Goal: Task Accomplishment & Management: Manage account settings

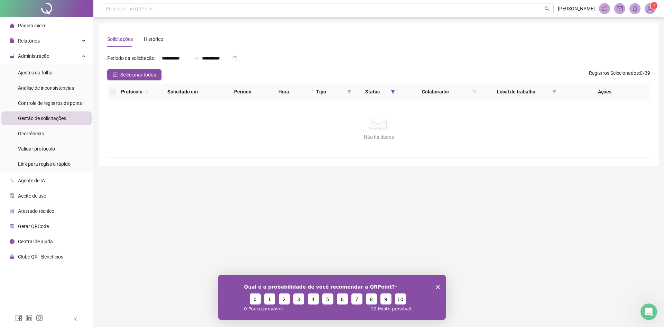
click at [64, 119] on span "Gestão de solicitações" at bounding box center [42, 118] width 48 height 6
click at [65, 109] on div "Controle de registros de ponto" at bounding box center [50, 103] width 65 height 14
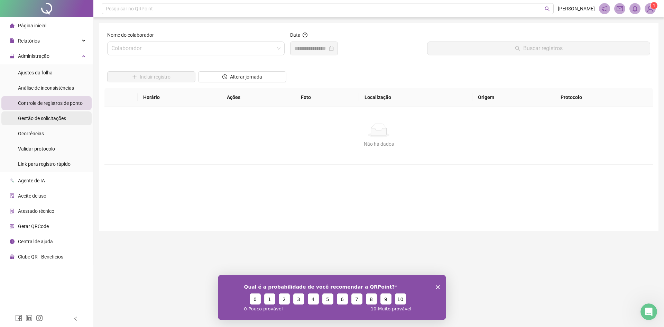
click at [59, 116] on span "Gestão de solicitações" at bounding box center [42, 118] width 48 height 6
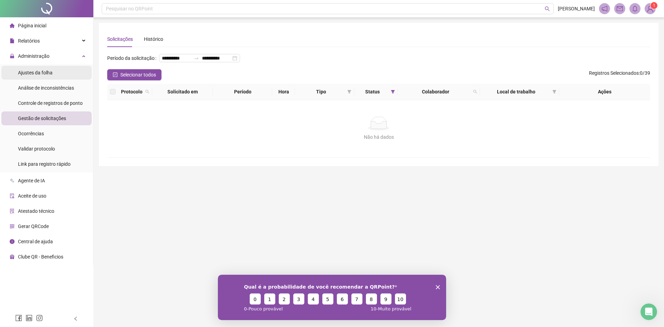
click at [48, 75] on span "Ajustes da folha" at bounding box center [35, 73] width 35 height 6
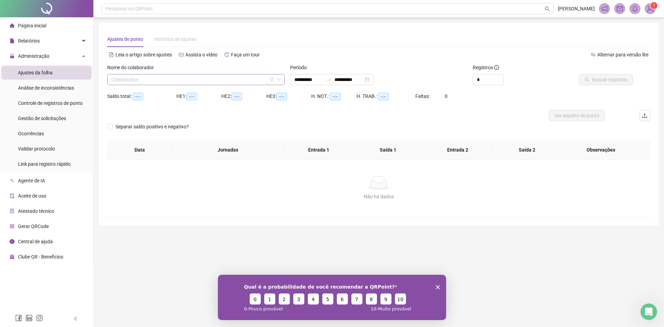
type input "**********"
click at [46, 104] on span "Controle de registros de ponto" at bounding box center [50, 103] width 65 height 6
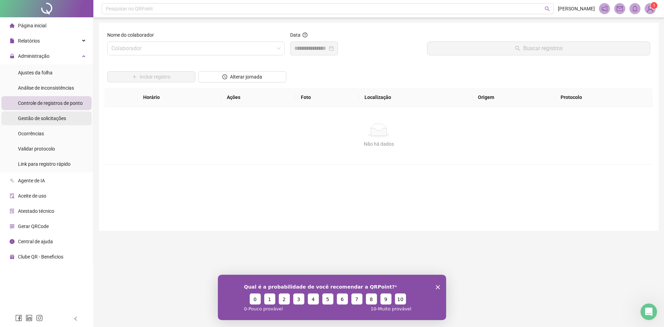
click at [52, 121] on div "Gestão de solicitações" at bounding box center [42, 118] width 48 height 14
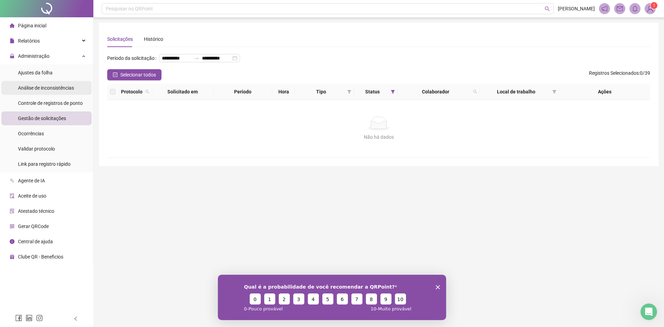
click at [64, 88] on span "Análise de inconsistências" at bounding box center [46, 88] width 56 height 6
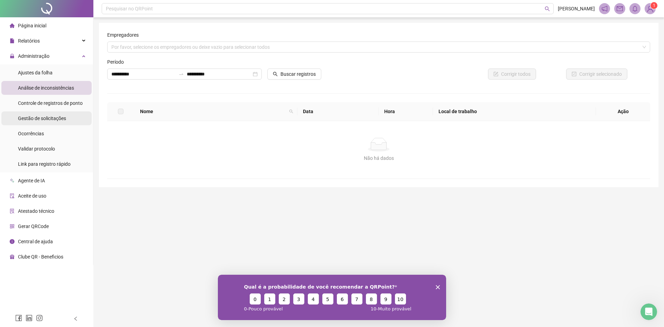
click at [49, 114] on div "Gestão de solicitações" at bounding box center [42, 118] width 48 height 14
